Goal: Task Accomplishment & Management: Manage account settings

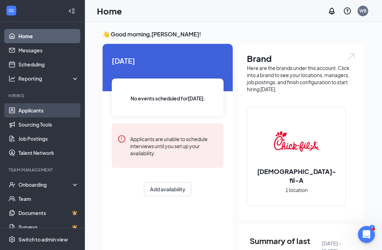
click at [21, 110] on link "Applicants" at bounding box center [48, 110] width 60 height 14
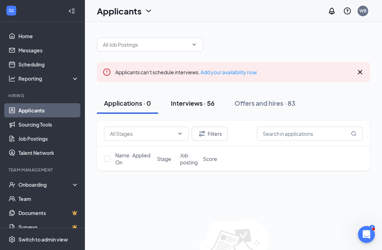
click at [183, 105] on div "Interviews · 56" at bounding box center [193, 103] width 44 height 9
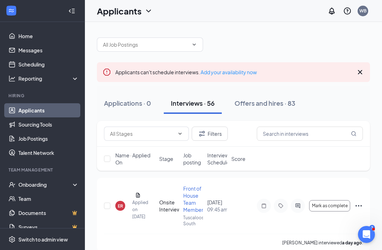
click at [78, 17] on div at bounding box center [72, 11] width 14 height 14
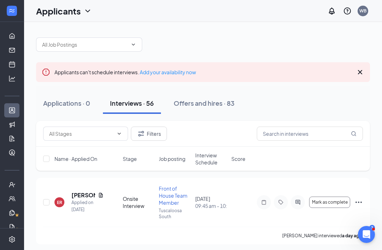
click at [209, 157] on span "Interview Schedule" at bounding box center [211, 159] width 32 height 14
click at [205, 158] on span "Interview Schedule" at bounding box center [206, 159] width 23 height 14
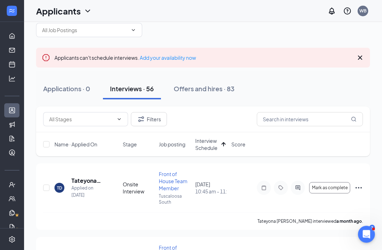
scroll to position [14, 0]
click at [357, 188] on icon "Ellipses" at bounding box center [358, 188] width 8 height 8
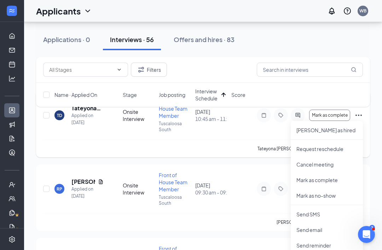
scroll to position [127, 0]
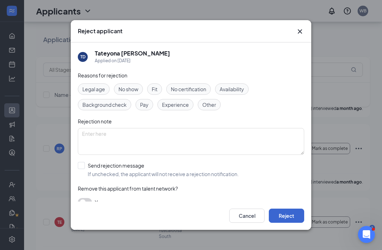
click at [293, 223] on button "Reject" at bounding box center [286, 216] width 35 height 14
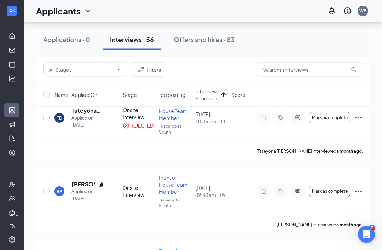
scroll to position [84, 0]
click at [360, 194] on icon "Ellipses" at bounding box center [358, 191] width 8 height 8
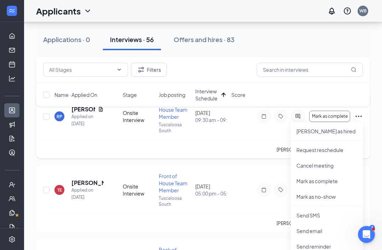
scroll to position [190, 0]
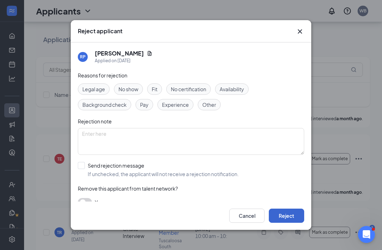
click at [292, 223] on button "Reject" at bounding box center [286, 216] width 35 height 14
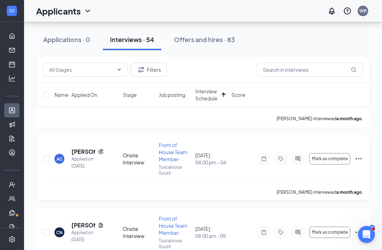
click at [358, 158] on icon "Ellipses" at bounding box center [358, 158] width 8 height 8
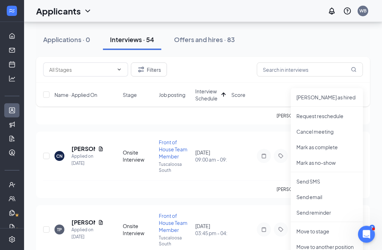
scroll to position [267, 0]
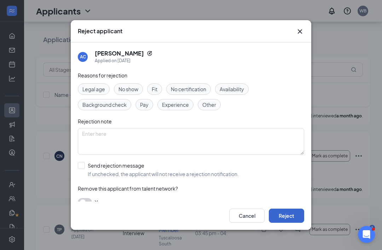
click at [297, 223] on button "Reject" at bounding box center [286, 216] width 35 height 14
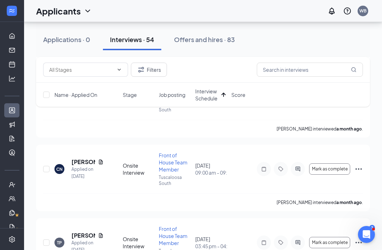
scroll to position [250, 0]
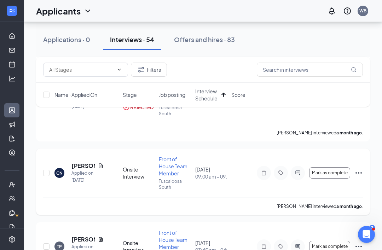
click at [358, 171] on icon "Ellipses" at bounding box center [358, 173] width 8 height 8
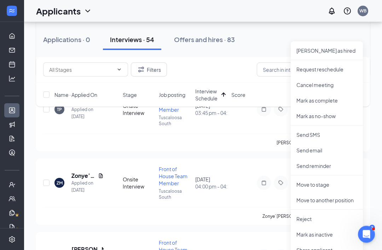
scroll to position [387, 0]
click at [329, 220] on p "Reject" at bounding box center [326, 219] width 61 height 7
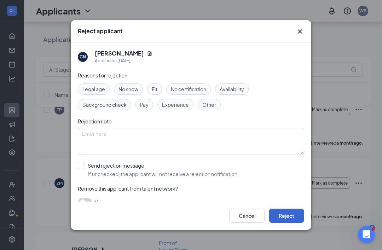
click at [294, 223] on button "Reject" at bounding box center [286, 216] width 35 height 14
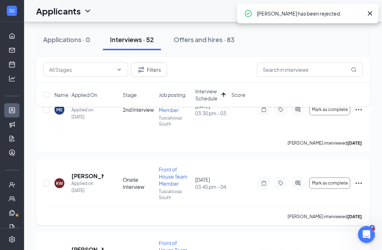
click at [360, 184] on icon "Ellipses" at bounding box center [358, 183] width 8 height 8
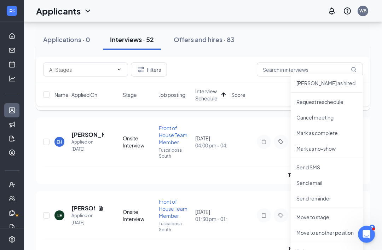
scroll to position [516, 0]
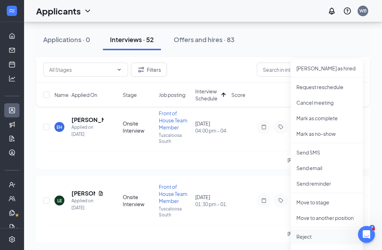
click at [319, 239] on p "Reject" at bounding box center [326, 236] width 61 height 7
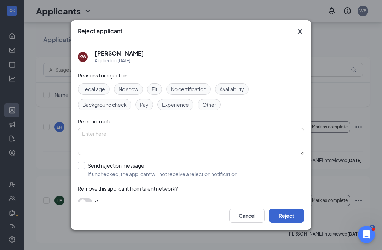
click at [298, 223] on button "Reject" at bounding box center [286, 216] width 35 height 14
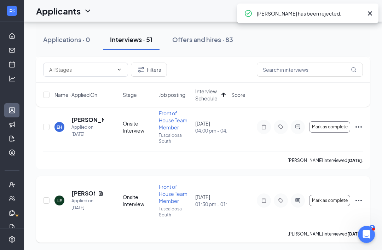
click at [358, 200] on icon "Ellipses" at bounding box center [358, 200] width 8 height 8
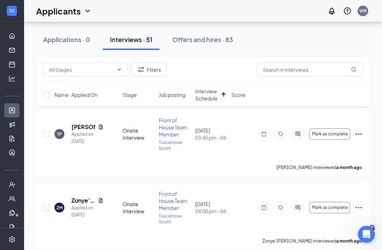
scroll to position [212, 0]
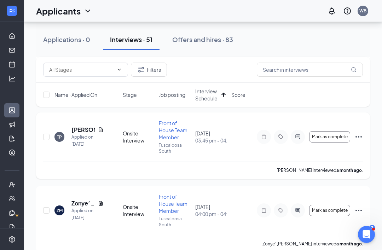
click at [362, 136] on icon "Ellipses" at bounding box center [358, 137] width 8 height 8
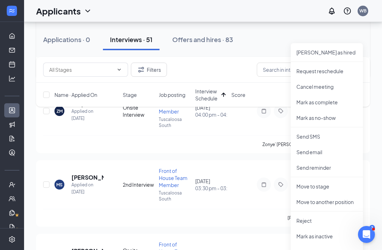
scroll to position [311, 0]
click at [327, 220] on p "Reject" at bounding box center [326, 220] width 61 height 7
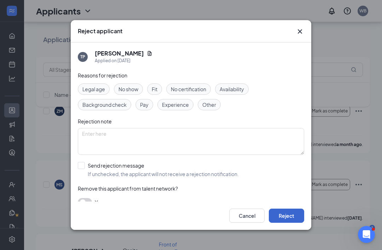
click at [292, 223] on button "Reject" at bounding box center [286, 216] width 35 height 14
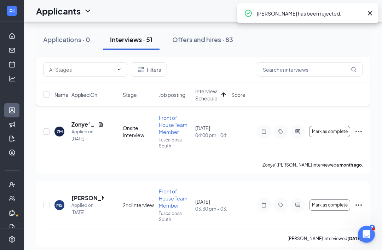
scroll to position [280, 0]
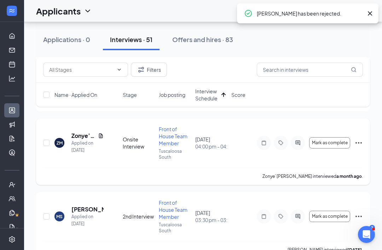
click at [358, 142] on icon "Ellipses" at bounding box center [358, 143] width 8 height 8
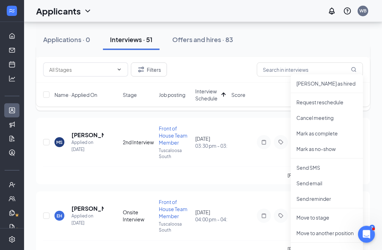
scroll to position [367, 0]
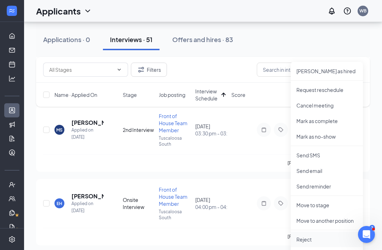
click at [317, 237] on p "Reject" at bounding box center [326, 239] width 61 height 7
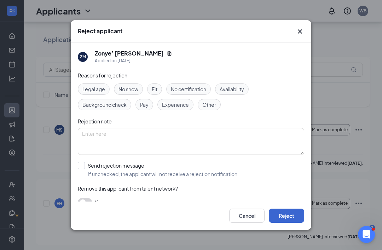
click at [296, 223] on button "Reject" at bounding box center [286, 216] width 35 height 14
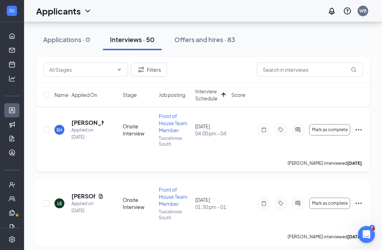
click at [359, 128] on icon "Ellipses" at bounding box center [358, 129] width 8 height 8
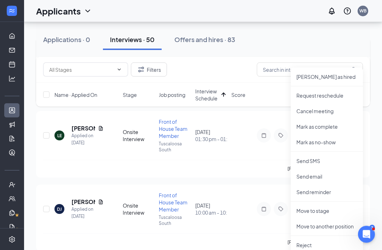
scroll to position [437, 0]
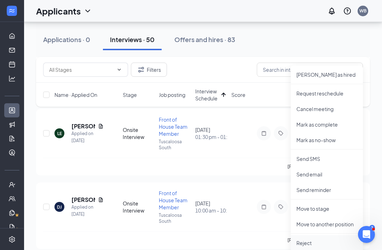
click at [329, 246] on p "Reject" at bounding box center [326, 242] width 61 height 7
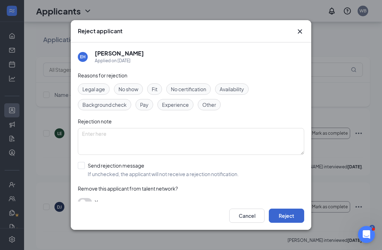
click at [296, 223] on button "Reject" at bounding box center [286, 216] width 35 height 14
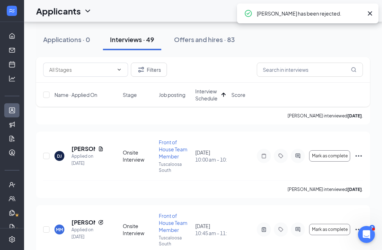
scroll to position [409, 0]
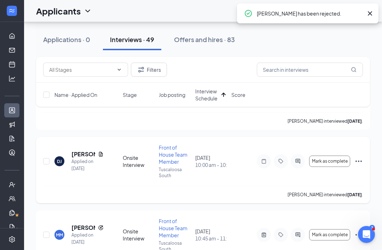
click at [358, 161] on icon "Ellipses" at bounding box center [358, 160] width 6 height 1
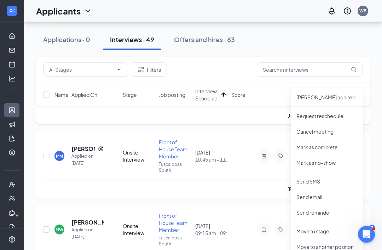
scroll to position [492, 0]
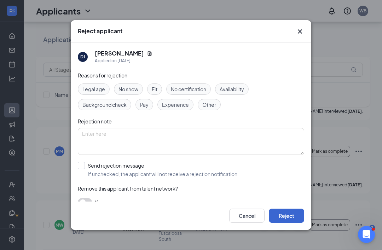
click at [297, 223] on button "Reject" at bounding box center [286, 216] width 35 height 14
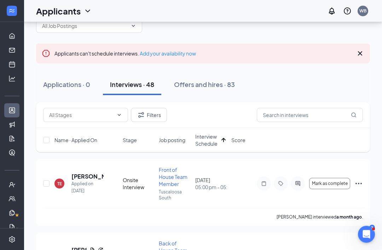
scroll to position [19, 0]
click at [358, 182] on icon "Ellipses" at bounding box center [358, 183] width 8 height 8
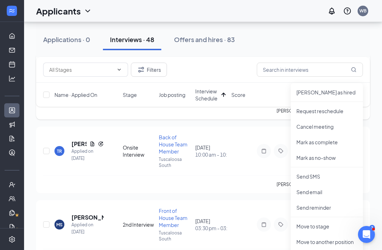
scroll to position [124, 0]
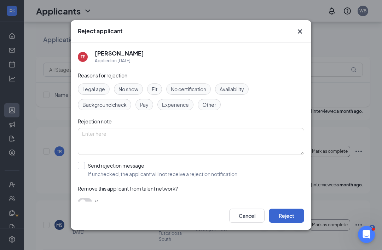
click at [296, 223] on button "Reject" at bounding box center [286, 216] width 35 height 14
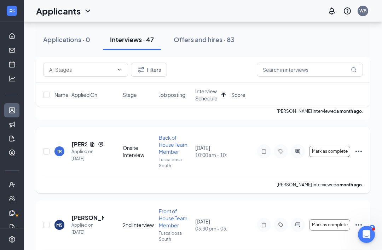
click at [358, 151] on icon "Ellipses" at bounding box center [358, 151] width 8 height 8
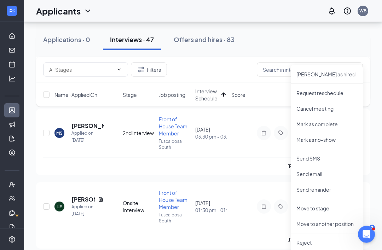
scroll to position [216, 0]
click at [323, 245] on p "Reject" at bounding box center [326, 242] width 61 height 7
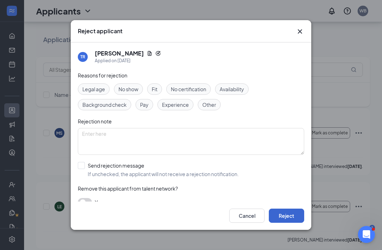
click at [296, 223] on button "Reject" at bounding box center [286, 216] width 35 height 14
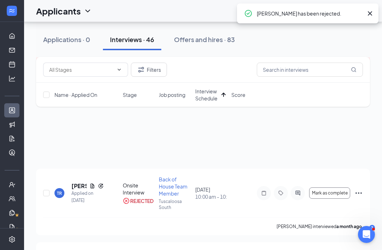
scroll to position [0, 0]
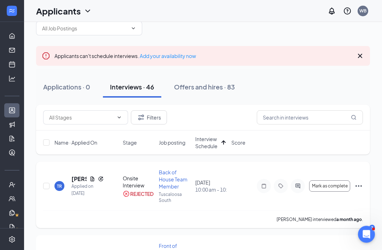
click at [358, 185] on icon "Ellipses" at bounding box center [358, 186] width 8 height 8
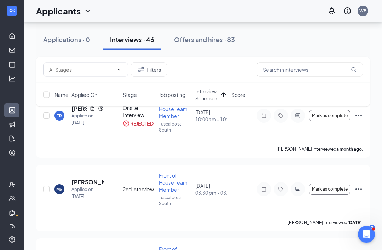
scroll to position [87, 0]
click at [360, 189] on icon "Ellipses" at bounding box center [358, 189] width 8 height 8
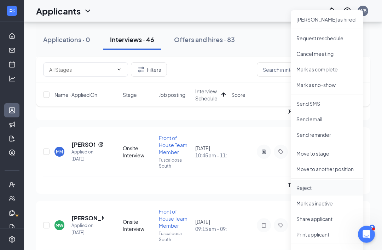
click at [329, 188] on p "Reject" at bounding box center [326, 188] width 61 height 7
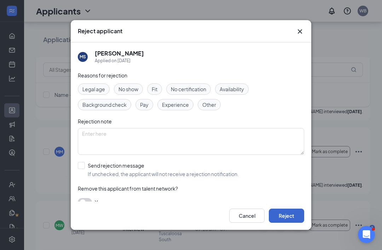
click at [297, 223] on button "Reject" at bounding box center [286, 216] width 35 height 14
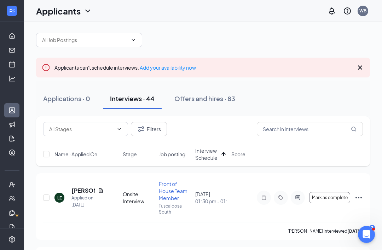
scroll to position [10, 0]
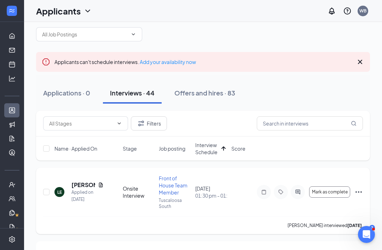
click at [360, 192] on icon "Ellipses" at bounding box center [358, 192] width 8 height 8
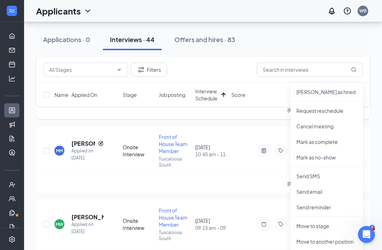
scroll to position [127, 0]
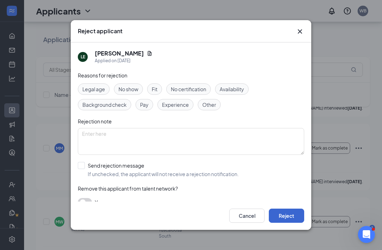
click at [299, 223] on button "Reject" at bounding box center [286, 216] width 35 height 14
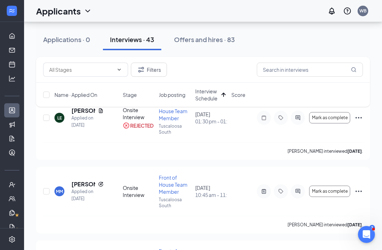
scroll to position [86, 0]
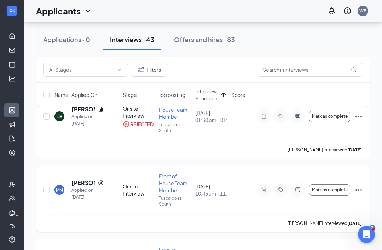
click at [357, 190] on icon "Ellipses" at bounding box center [358, 189] width 6 height 1
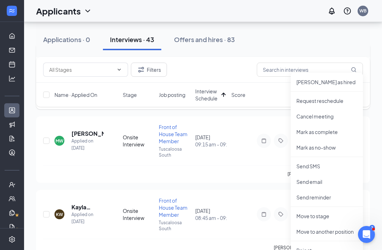
scroll to position [210, 0]
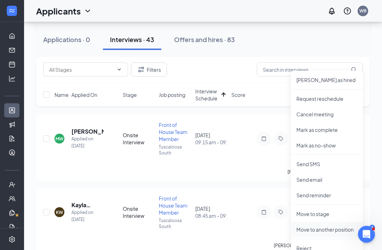
click at [327, 237] on ul "[PERSON_NAME] as hired Request reschedule Cancel meeting [PERSON_NAME] as compl…" at bounding box center [327, 197] width 72 height 253
click at [307, 247] on p "Reject" at bounding box center [326, 248] width 61 height 7
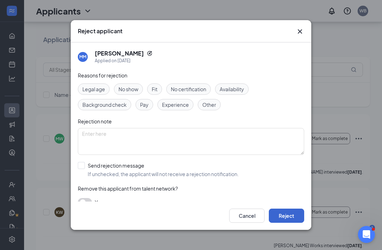
click at [293, 223] on button "Reject" at bounding box center [286, 216] width 35 height 14
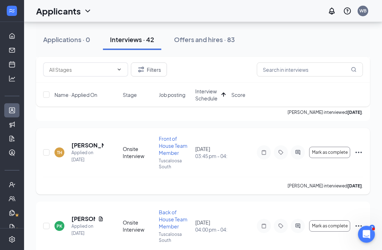
scroll to position [491, 0]
click at [361, 151] on icon "Ellipses" at bounding box center [358, 152] width 8 height 8
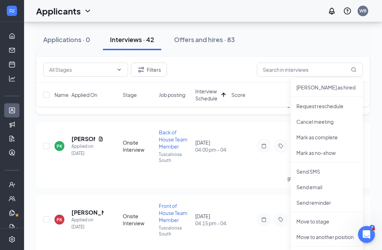
scroll to position [580, 0]
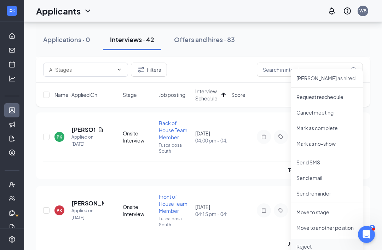
click at [315, 246] on p "Reject" at bounding box center [326, 246] width 61 height 7
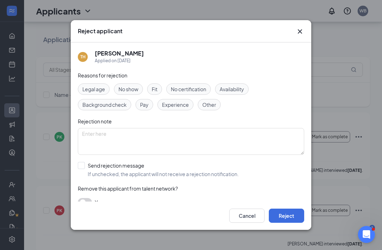
click at [157, 93] on span "Fit" at bounding box center [155, 89] width 6 height 8
click at [85, 177] on label "Send rejection message If unchecked, the applicant will not receive a rejection…" at bounding box center [158, 170] width 161 height 16
click at [85, 177] on input "Send rejection message If unchecked, the applicant will not receive a rejection…" at bounding box center [158, 170] width 161 height 16
checkbox input "true"
click at [111, 191] on span "Choose a rejection template" at bounding box center [111, 188] width 66 height 6
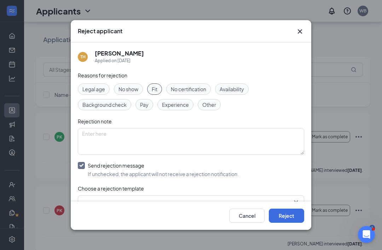
click at [111, 191] on span "Choose a rejection template" at bounding box center [111, 188] width 66 height 6
click at [132, 207] on input "search" at bounding box center [188, 201] width 213 height 12
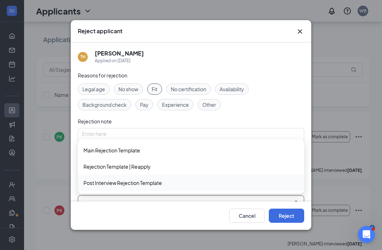
click at [112, 182] on span "Post Interview Rejection Template" at bounding box center [122, 183] width 78 height 8
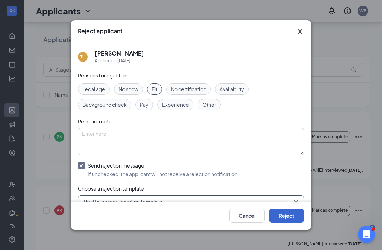
click at [293, 223] on button "Reject" at bounding box center [286, 216] width 35 height 14
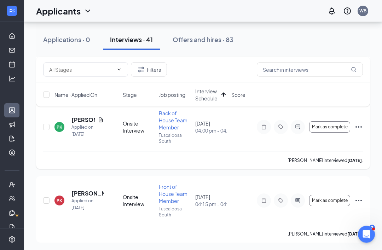
scroll to position [443, 0]
click at [359, 127] on icon "Ellipses" at bounding box center [358, 126] width 6 height 1
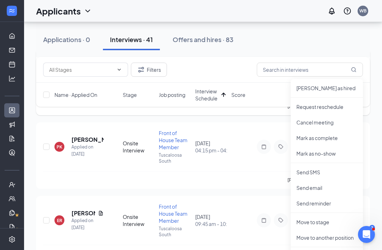
scroll to position [497, 0]
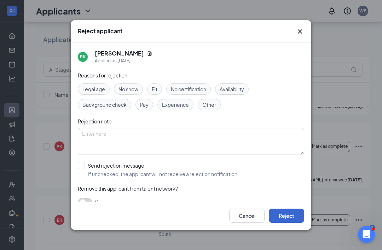
click at [294, 223] on button "Reject" at bounding box center [286, 216] width 35 height 14
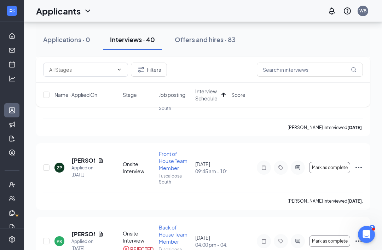
scroll to position [326, 0]
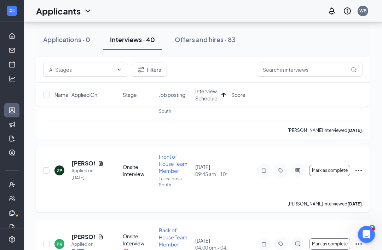
click at [358, 171] on icon "Ellipses" at bounding box center [358, 170] width 8 height 8
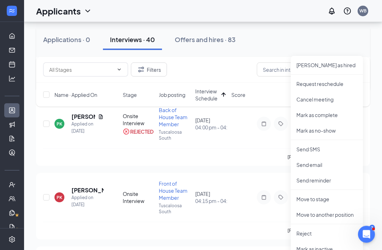
scroll to position [446, 0]
click at [323, 236] on p "Reject" at bounding box center [326, 233] width 61 height 7
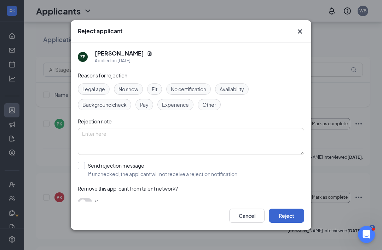
click at [297, 223] on button "Reject" at bounding box center [286, 216] width 35 height 14
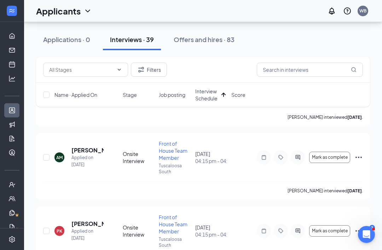
scroll to position [263, 0]
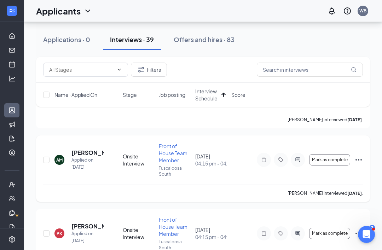
click at [357, 158] on icon "Ellipses" at bounding box center [358, 160] width 8 height 8
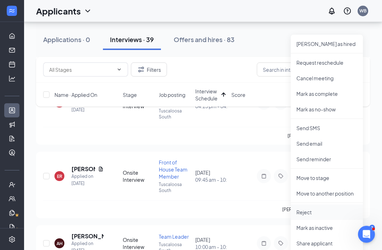
click at [317, 213] on p "Reject" at bounding box center [326, 212] width 61 height 7
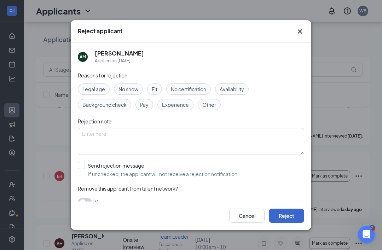
click at [300, 223] on button "Reject" at bounding box center [286, 216] width 35 height 14
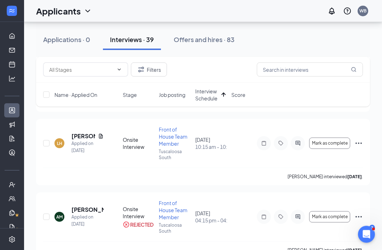
scroll to position [199, 0]
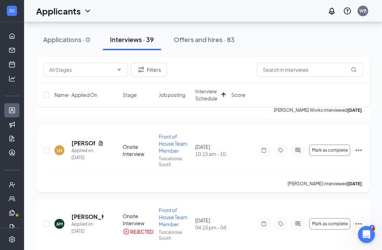
click at [361, 150] on icon "Ellipses" at bounding box center [358, 150] width 6 height 1
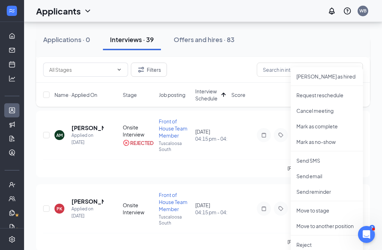
scroll to position [288, 0]
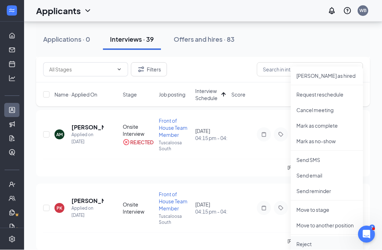
click at [321, 244] on p "Reject" at bounding box center [326, 244] width 61 height 7
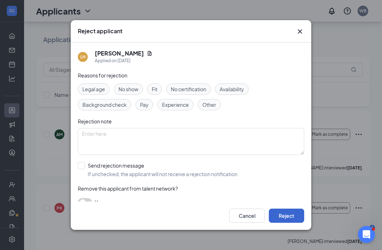
click at [292, 223] on button "Reject" at bounding box center [286, 216] width 35 height 14
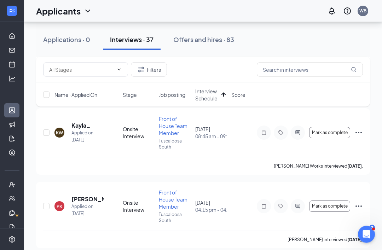
scroll to position [110, 0]
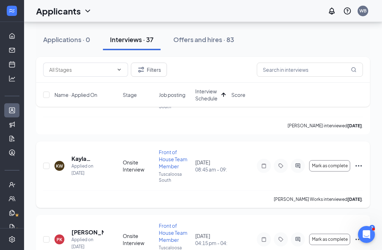
click at [358, 165] on icon "Ellipses" at bounding box center [358, 165] width 6 height 1
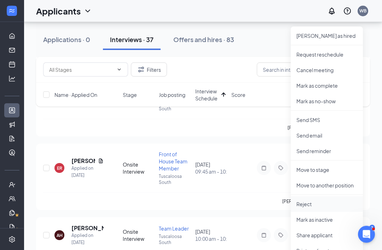
click at [328, 207] on p "Reject" at bounding box center [326, 204] width 61 height 7
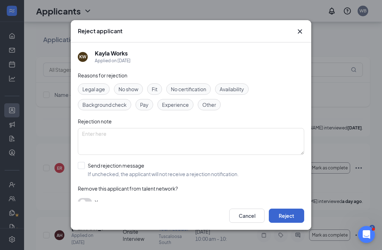
click at [294, 223] on button "Reject" at bounding box center [286, 216] width 35 height 14
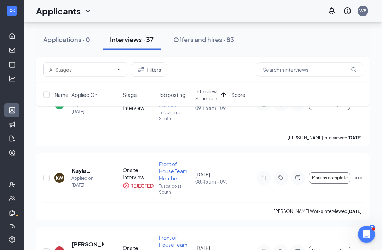
scroll to position [74, 0]
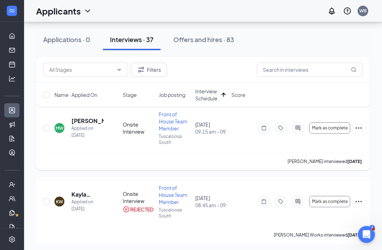
click at [74, 166] on div "[PERSON_NAME] interviewed [DATE] ." at bounding box center [203, 161] width 320 height 18
click at [356, 128] on icon "Ellipses" at bounding box center [358, 127] width 6 height 1
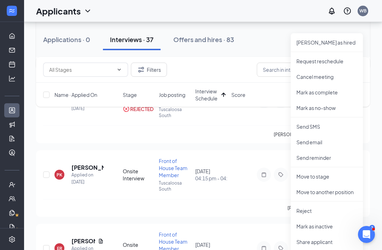
scroll to position [175, 0]
click at [314, 210] on p "Reject" at bounding box center [326, 210] width 61 height 7
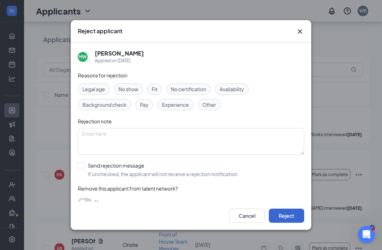
click at [285, 223] on button "Reject" at bounding box center [286, 216] width 35 height 14
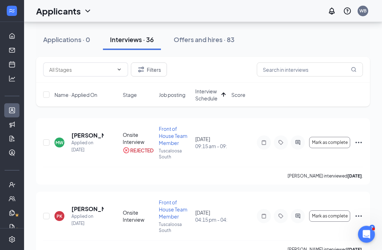
scroll to position [41, 0]
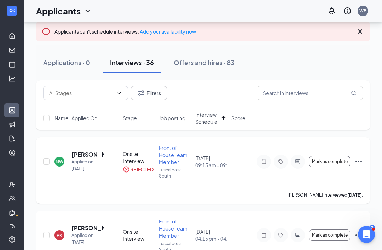
click at [357, 162] on icon "Ellipses" at bounding box center [358, 161] width 8 height 8
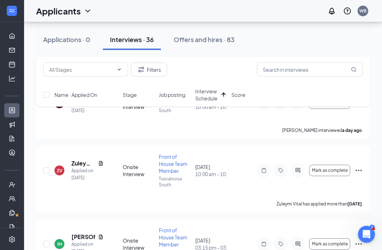
scroll to position [313, 0]
click at [363, 13] on div "WB" at bounding box center [362, 11] width 7 height 6
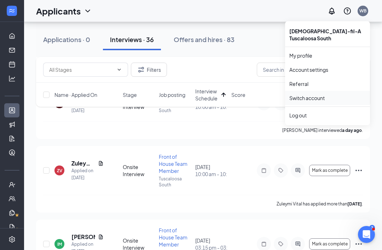
click at [325, 95] on link "Switch account" at bounding box center [306, 98] width 35 height 6
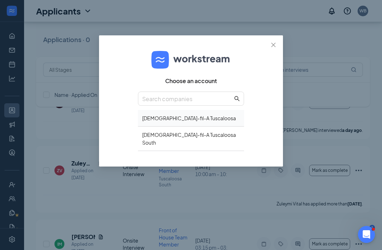
click at [154, 125] on div "[DEMOGRAPHIC_DATA]-fil-A Tuscaloosa" at bounding box center [191, 118] width 106 height 17
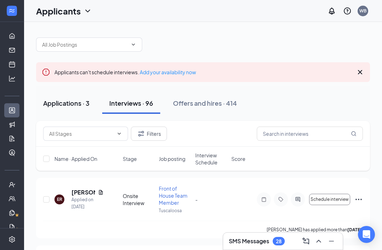
click at [57, 103] on div "Applications · 3" at bounding box center [66, 103] width 46 height 9
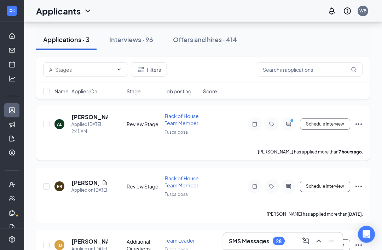
scroll to position [65, 0]
click at [82, 114] on div "Alasia Lucious" at bounding box center [93, 107] width 41 height 14
click at [82, 115] on div "Alasia Lucious" at bounding box center [93, 107] width 41 height 14
click at [81, 121] on h5 "Alasia Lucious" at bounding box center [89, 117] width 36 height 8
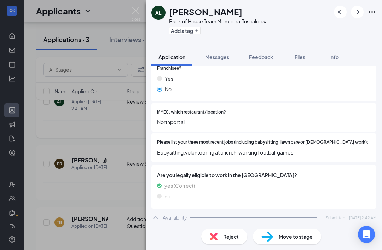
scroll to position [205, 0]
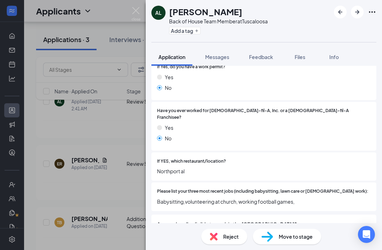
click at [146, 14] on div "AL Alasia Lucious Back of House Team Member at Tuscaloosa Add a tag" at bounding box center [264, 21] width 236 height 42
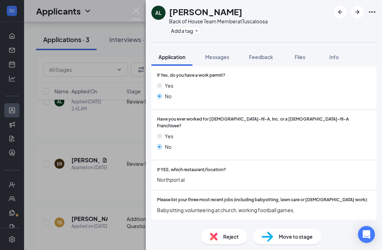
scroll to position [144, 0]
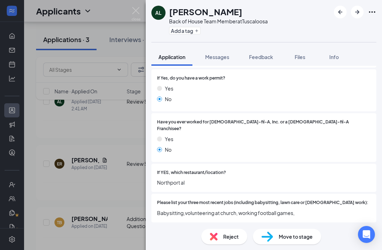
click at [145, 13] on div "AL Alasia Lucious Back of House Team Member at Tuscaloosa Add a tag Application…" at bounding box center [191, 125] width 382 height 250
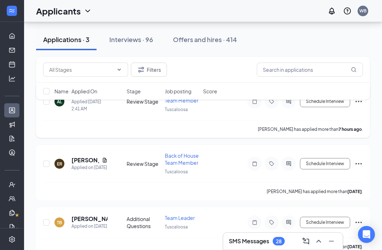
click at [289, 107] on div at bounding box center [288, 101] width 14 height 14
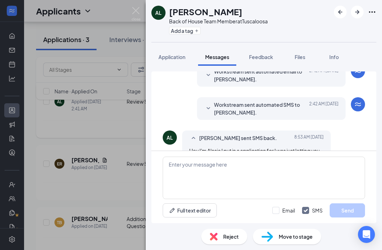
scroll to position [85, 0]
click at [137, 10] on img at bounding box center [136, 14] width 9 height 14
